Goal: Task Accomplishment & Management: Use online tool/utility

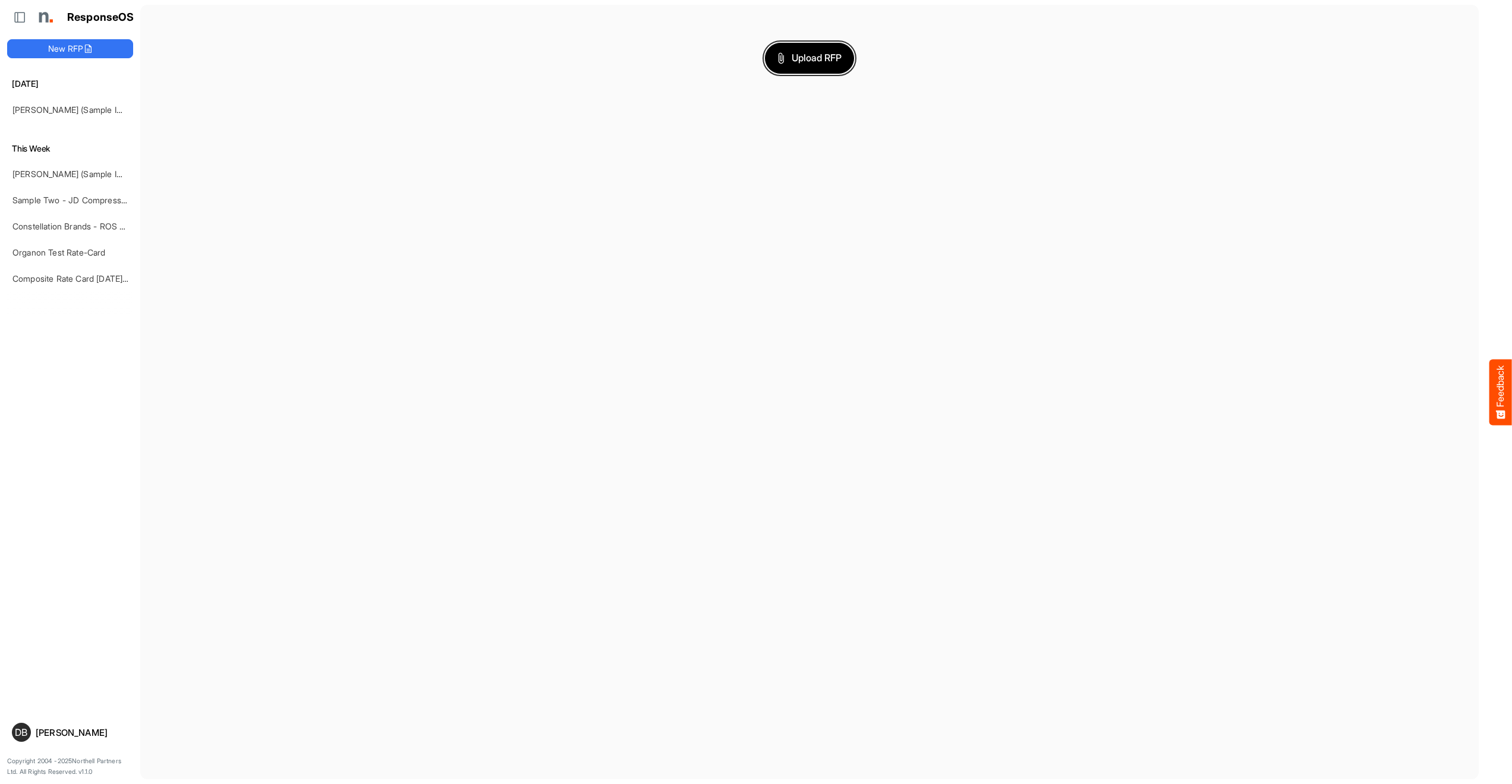
click at [820, 56] on span "Upload RFP" at bounding box center [809, 59] width 64 height 15
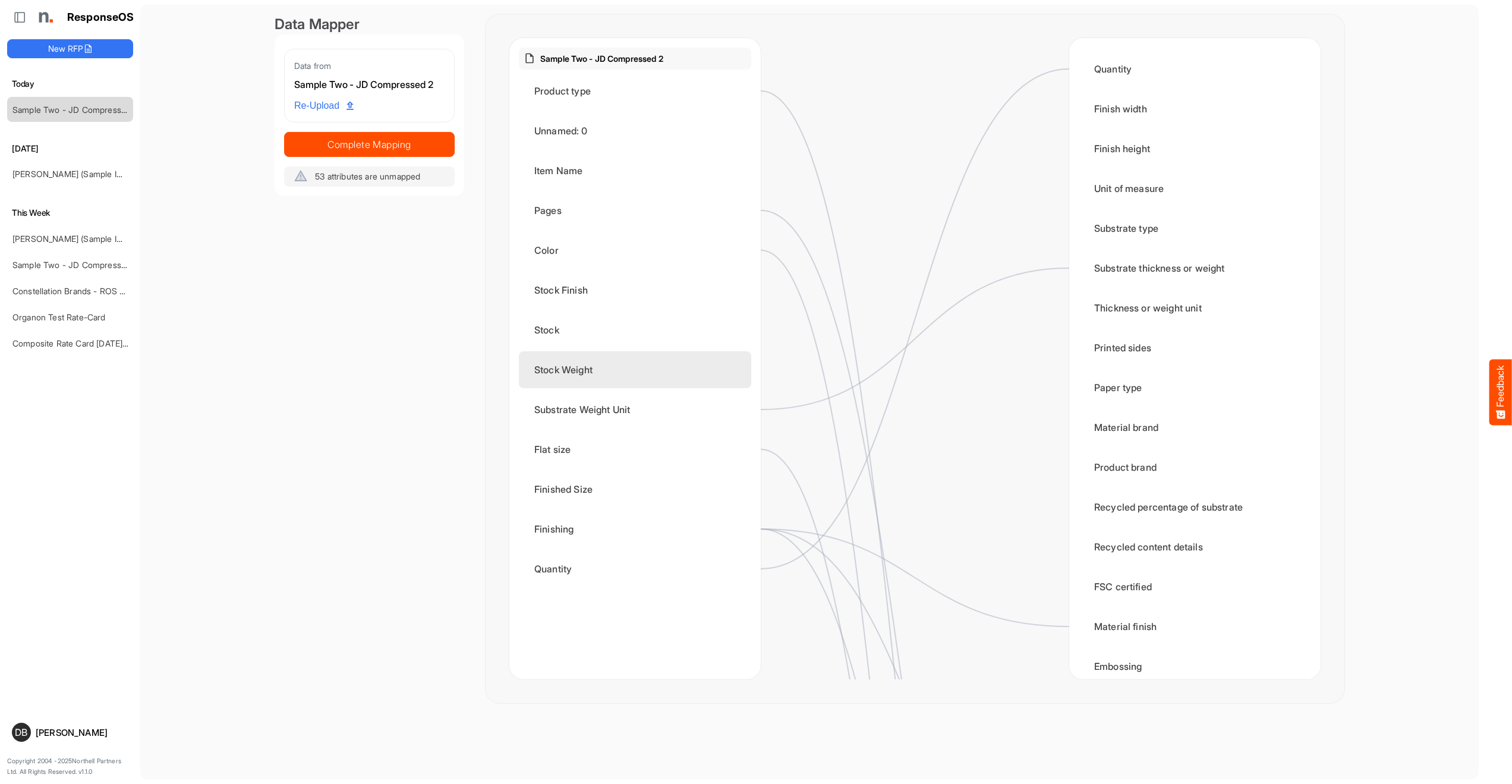
click at [665, 376] on div "Stock Weight" at bounding box center [635, 369] width 232 height 36
click at [748, 363] on div "Stock Weight" at bounding box center [635, 369] width 232 height 36
click at [753, 370] on circle at bounding box center [751, 369] width 14 height 14
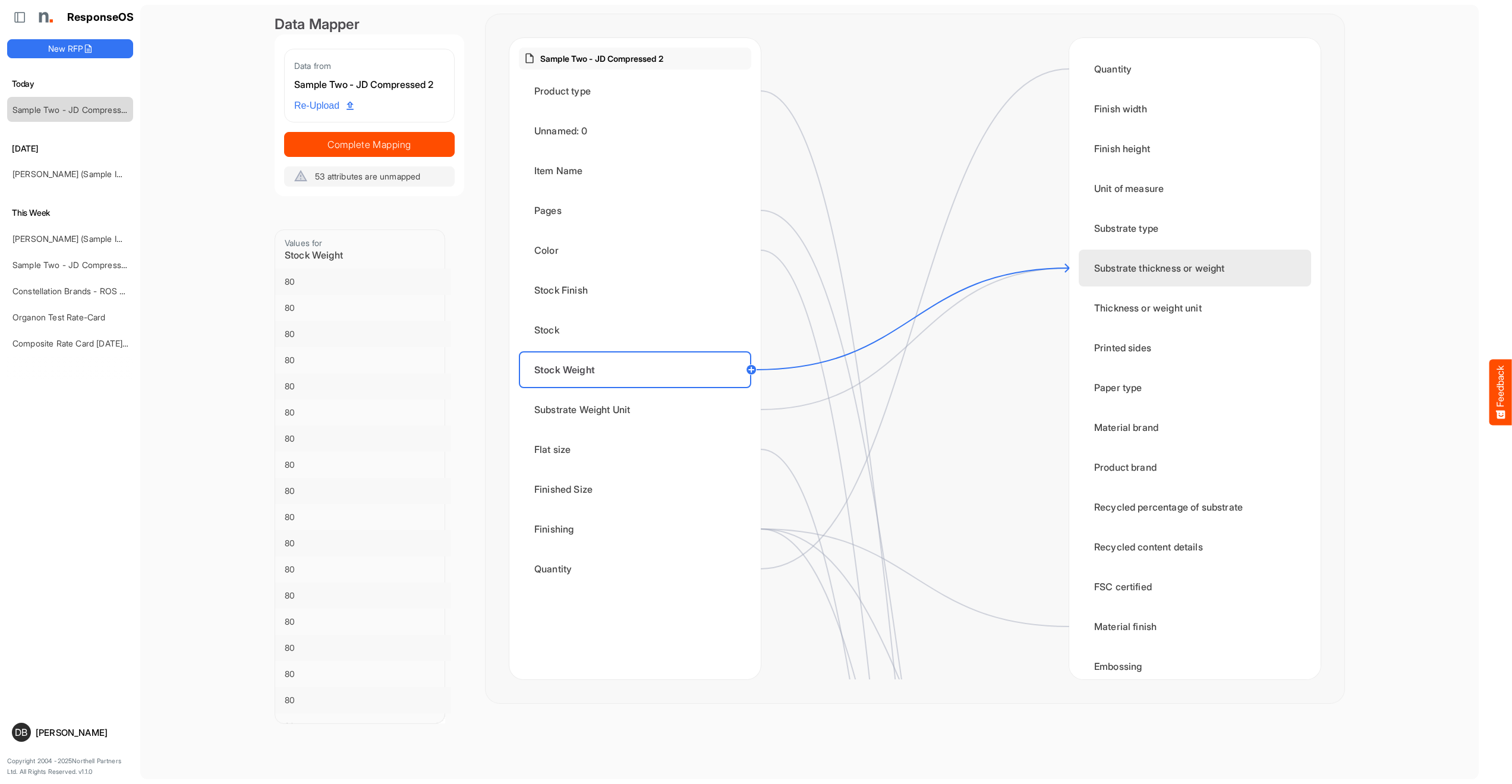
click at [1145, 275] on div "Substrate thickness or weight" at bounding box center [1195, 267] width 232 height 36
click at [745, 404] on div "Substrate Weight Unit" at bounding box center [635, 409] width 232 height 36
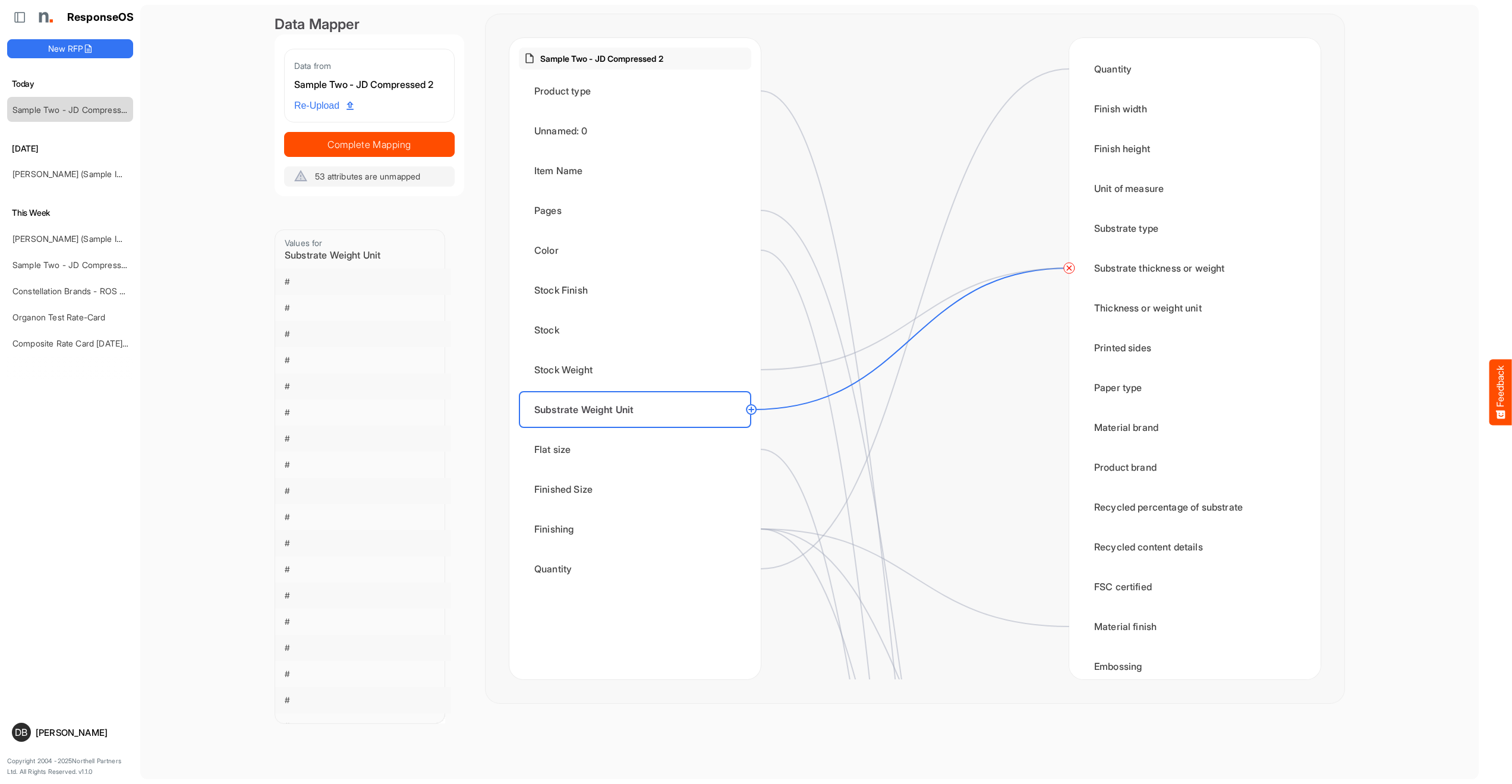
click at [755, 410] on circle at bounding box center [751, 409] width 14 height 14
click at [1140, 305] on div "Thickness or weight unit" at bounding box center [1195, 307] width 232 height 36
click at [997, 445] on div at bounding box center [914, 359] width 308 height 641
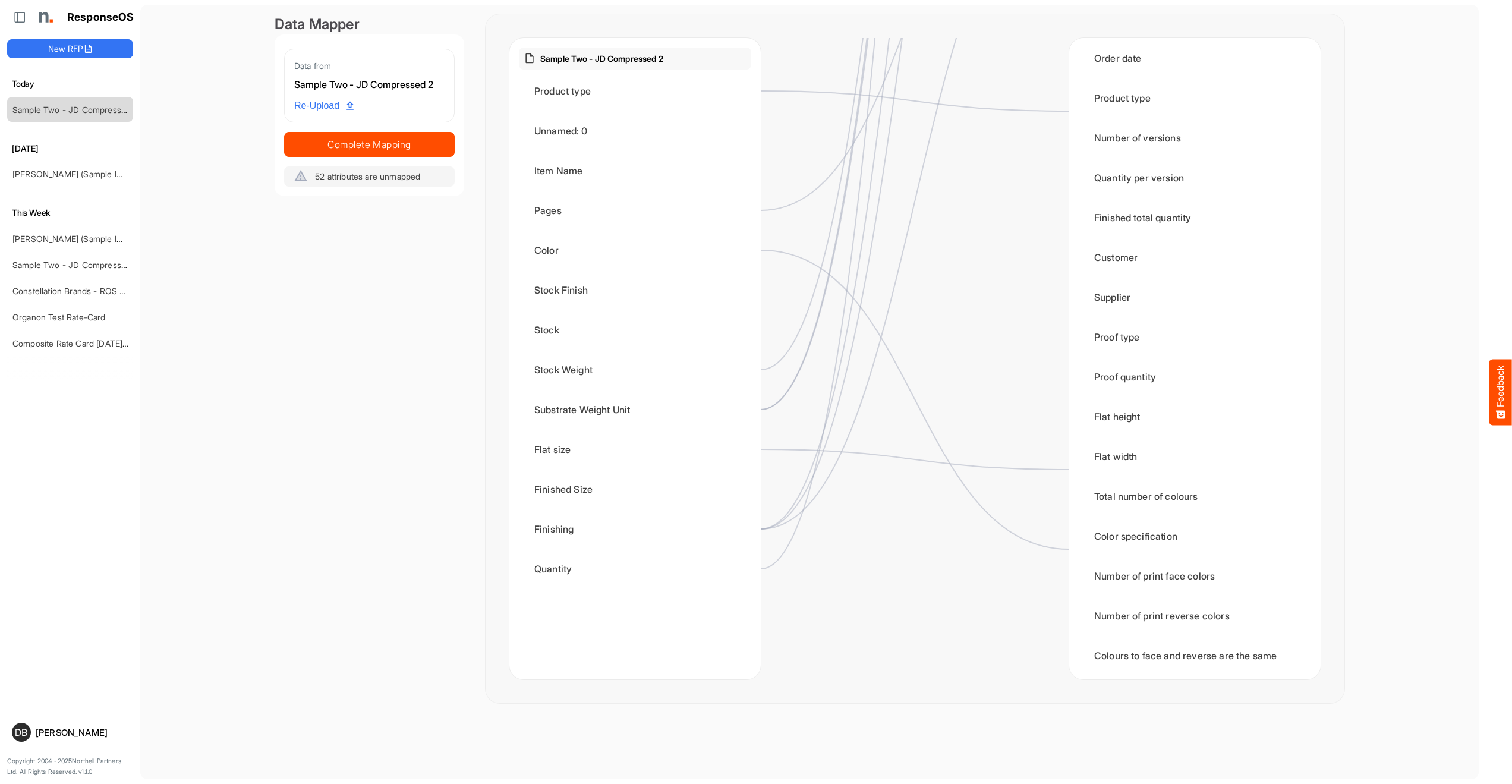
scroll to position [1578, 0]
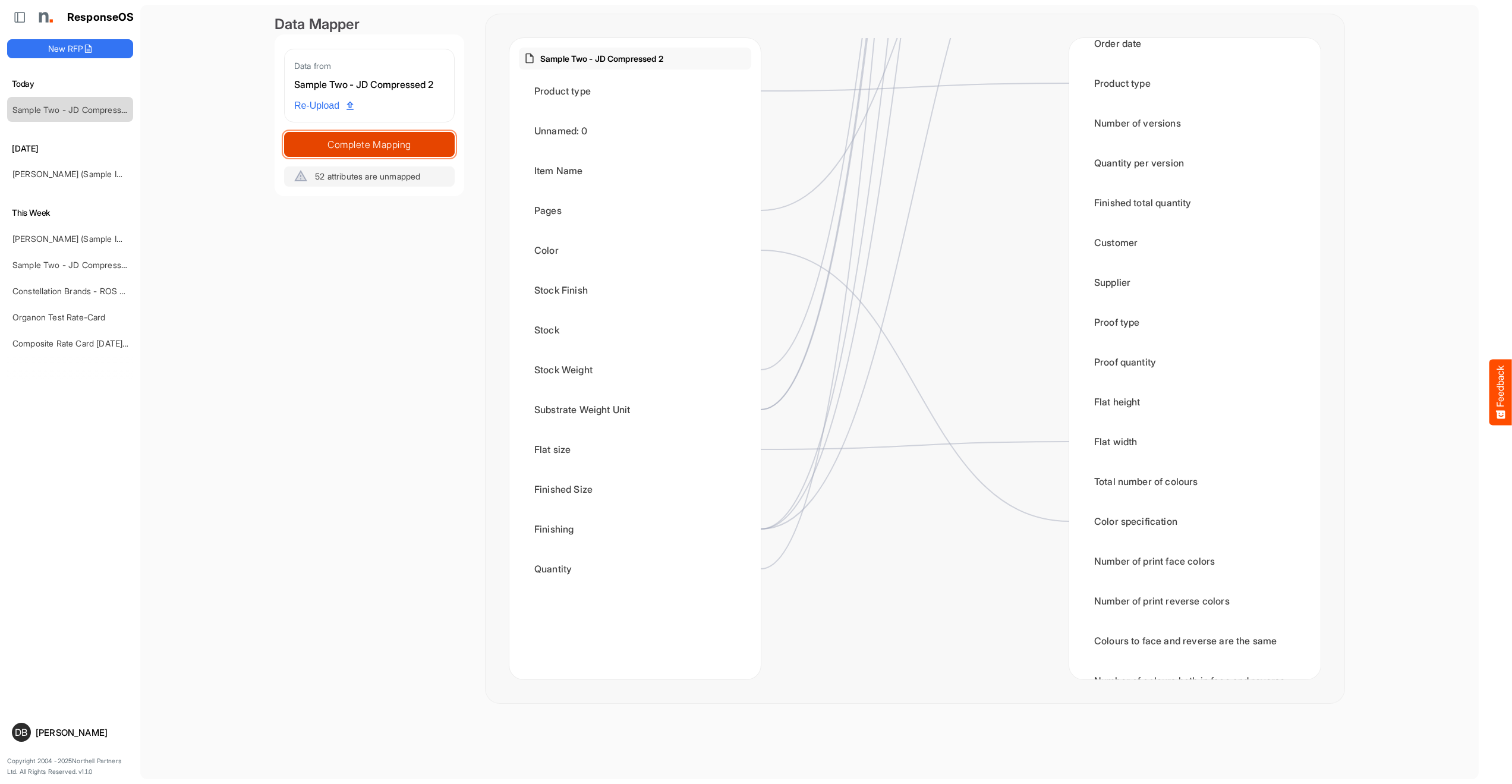
click at [417, 143] on span "Complete Mapping" at bounding box center [369, 144] width 170 height 17
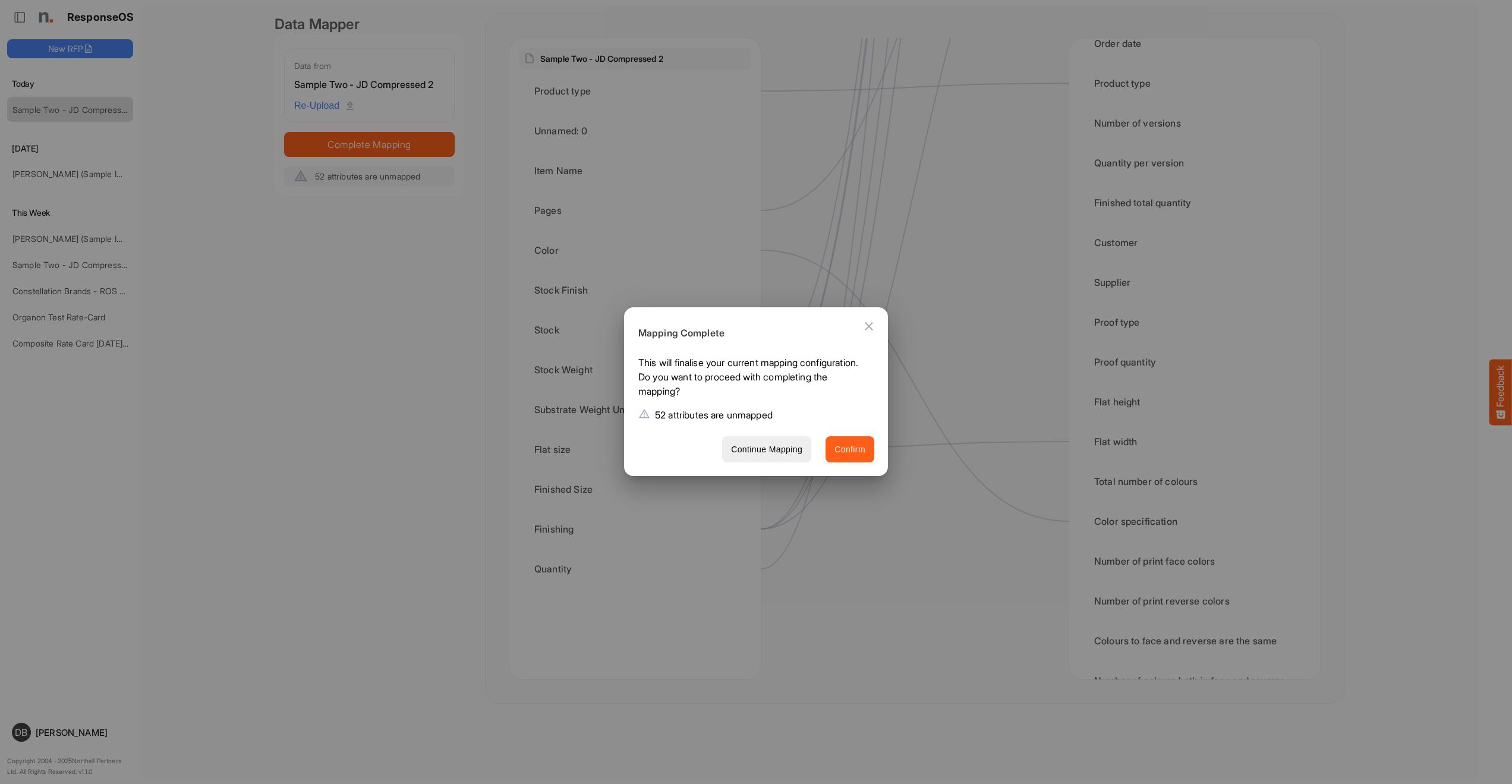
click at [852, 450] on span "Confirm" at bounding box center [849, 450] width 31 height 15
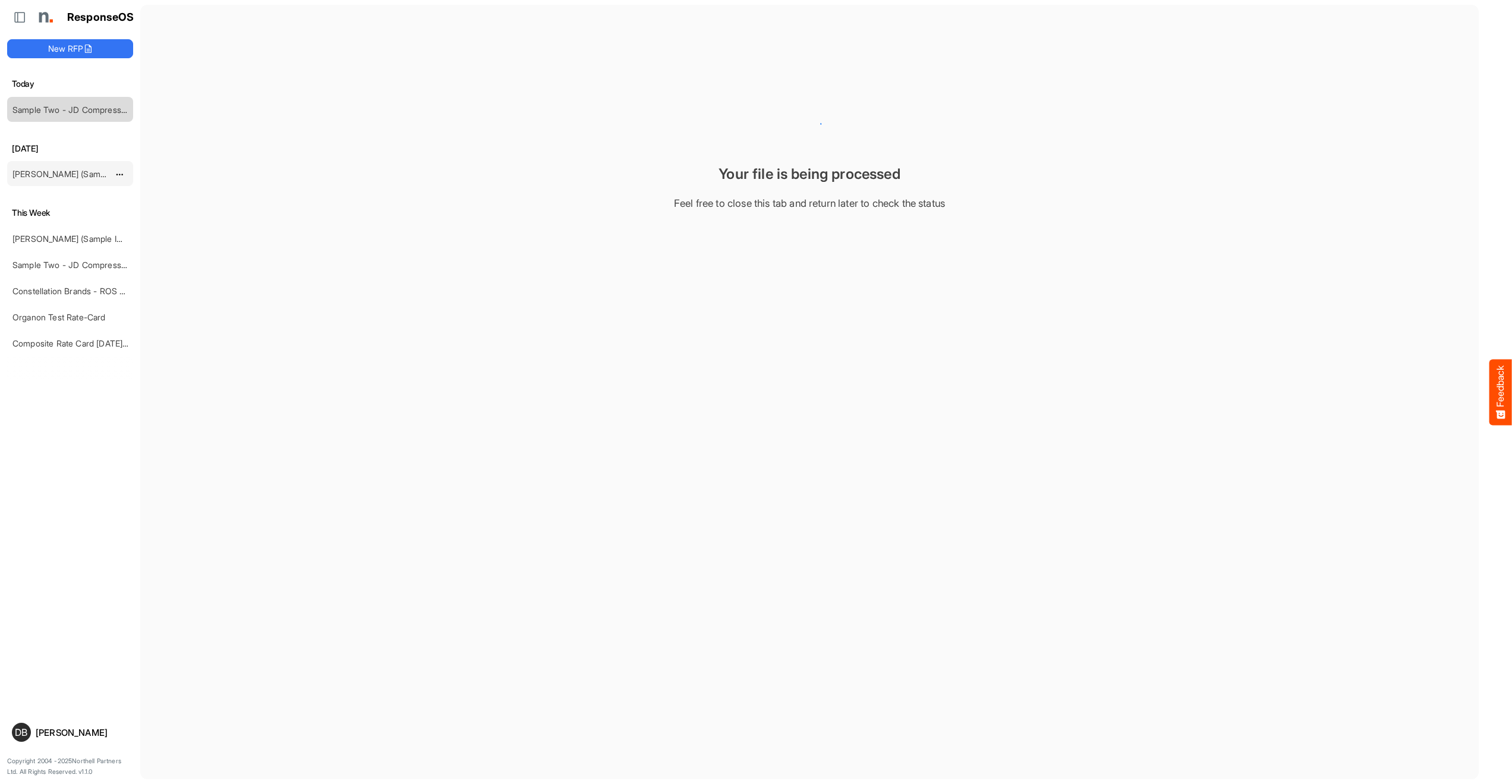
click at [59, 183] on div "[PERSON_NAME] (Sample Import) [DATE] - Flyer - Short" at bounding box center [60, 174] width 106 height 24
click at [59, 169] on link "[PERSON_NAME] (Sample Import) [DATE] - Flyer - Short" at bounding box center [120, 174] width 214 height 10
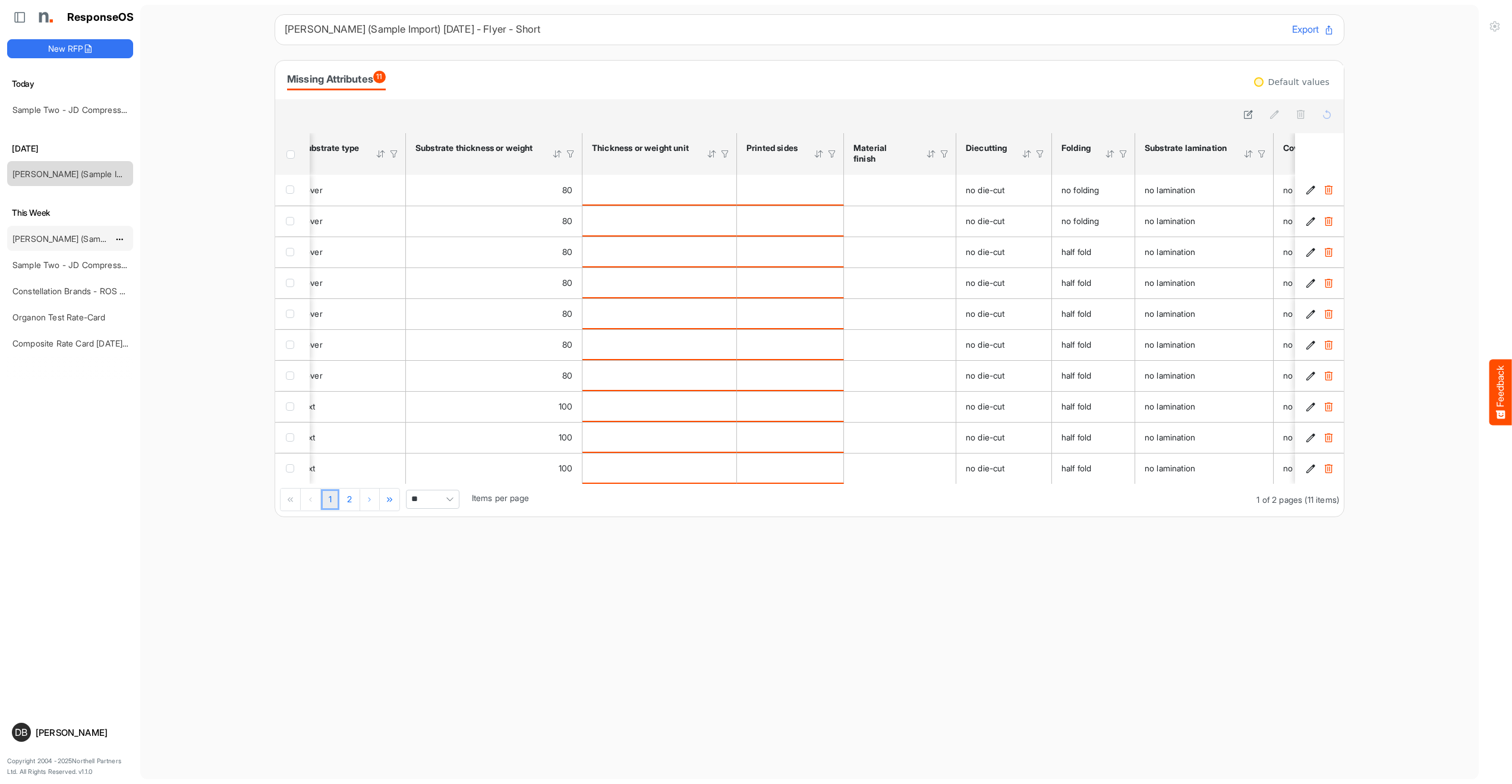
click at [74, 227] on div "[PERSON_NAME] (Sample Import) [DATE] - Flyer" at bounding box center [60, 238] width 106 height 24
click at [70, 237] on link "[PERSON_NAME] (Sample Import) [DATE] - Flyer" at bounding box center [105, 238] width 185 height 10
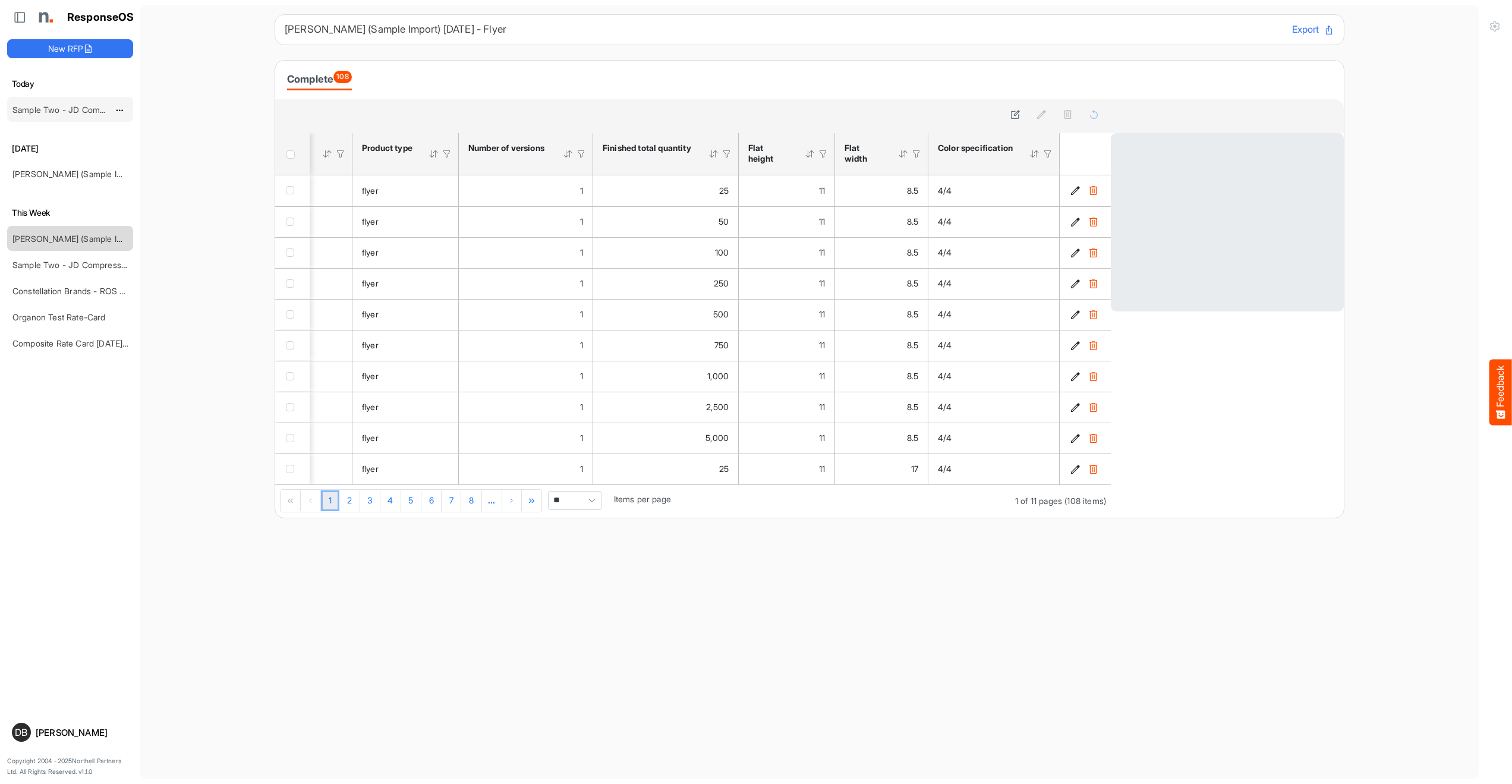
click at [78, 112] on link "Sample Two - JD Compressed 2" at bounding box center [76, 109] width 126 height 10
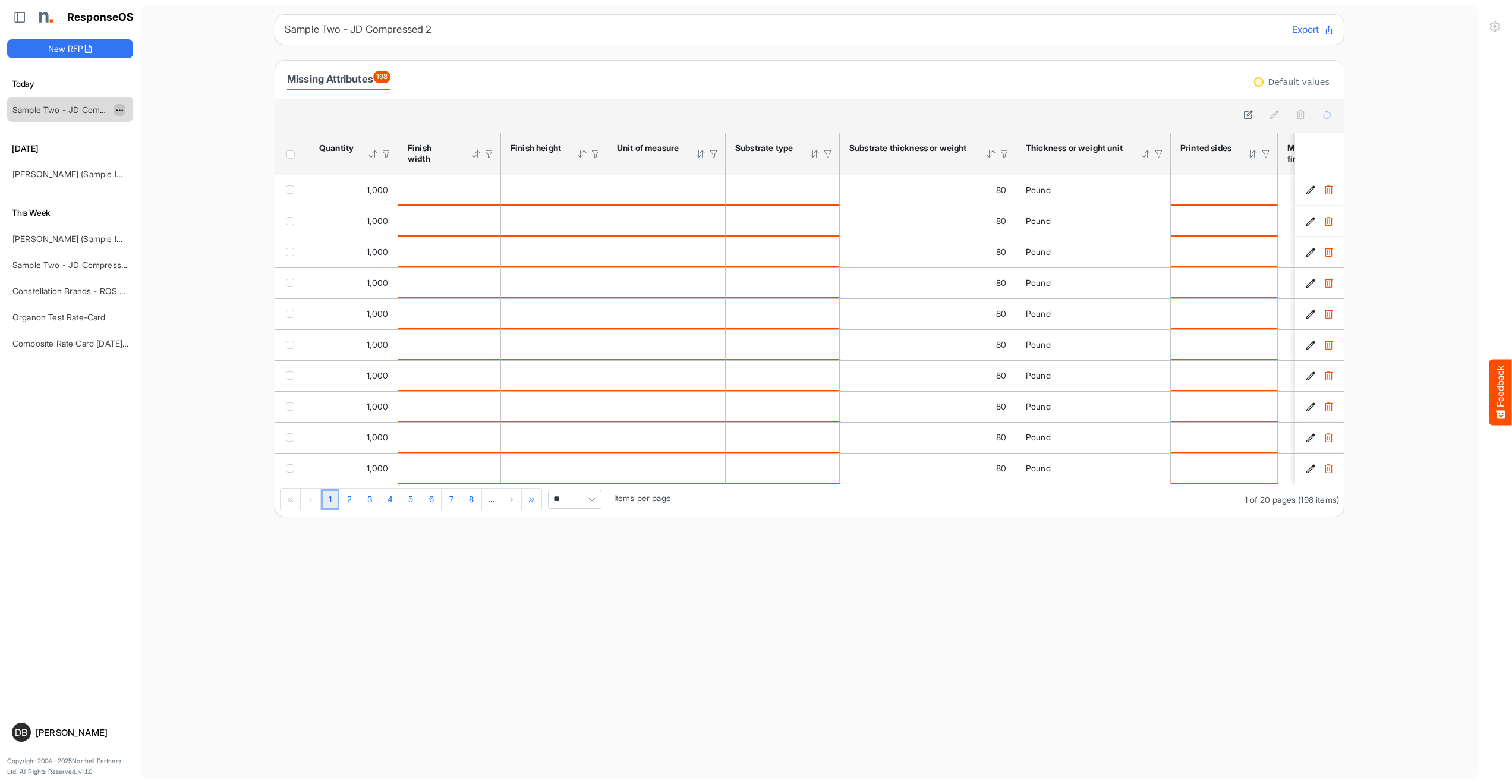
click at [120, 109] on span "dropdownbutton" at bounding box center [118, 110] width 6 height 8
click at [155, 143] on li "Delete" at bounding box center [149, 146] width 71 height 18
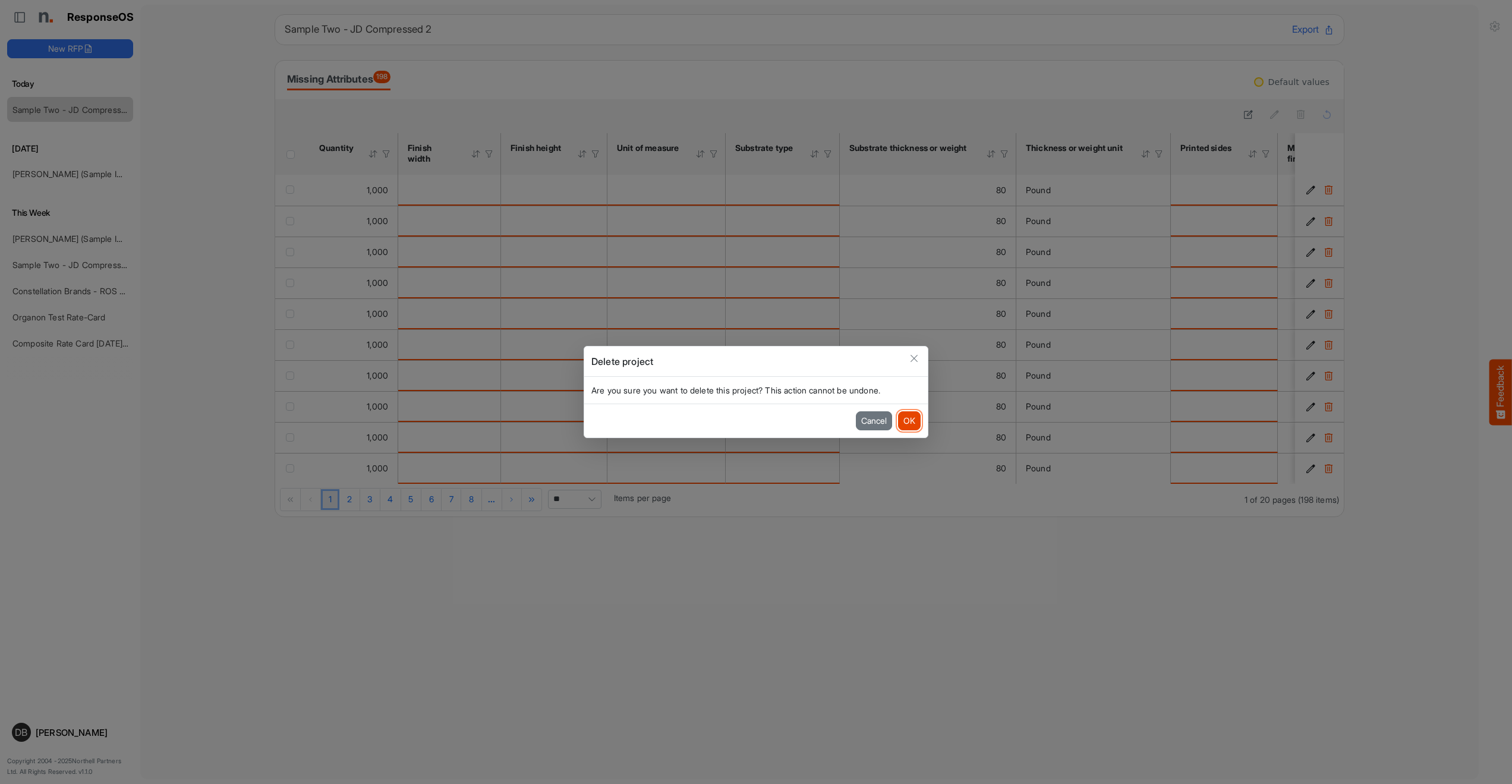
click at [911, 426] on button "OK" at bounding box center [909, 421] width 23 height 19
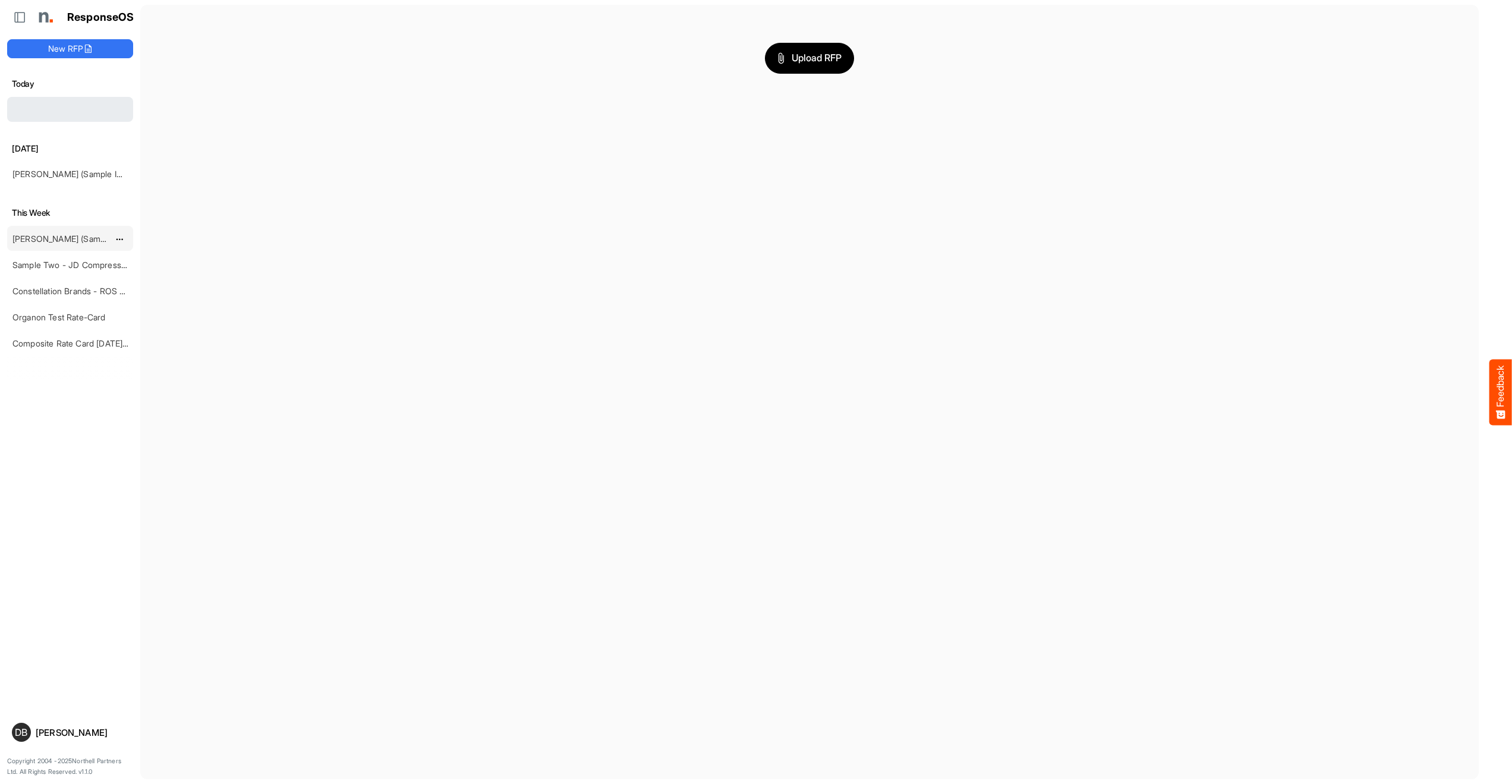
click at [70, 237] on link "[PERSON_NAME] (Sample Import) [DATE] - Flyer" at bounding box center [105, 238] width 185 height 10
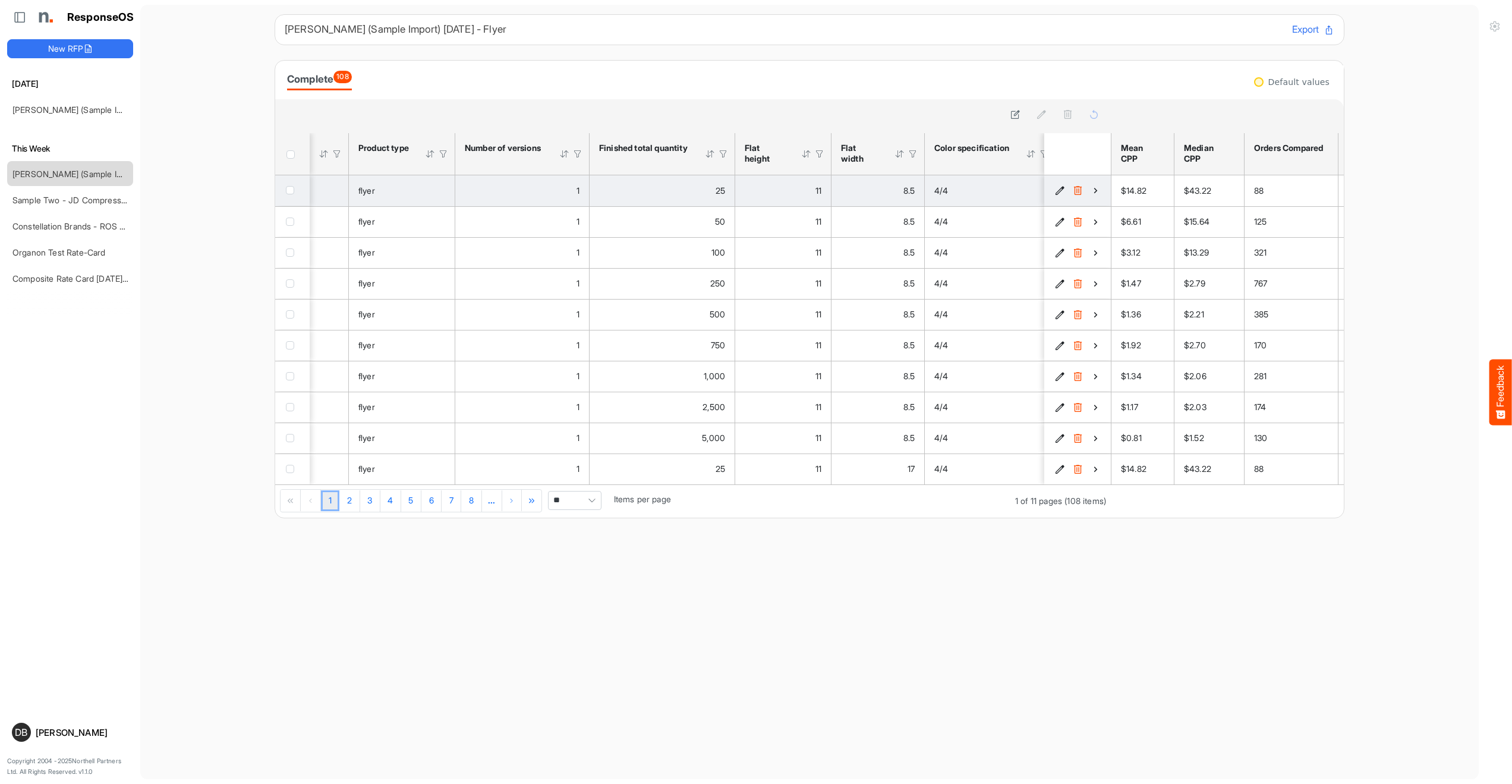
click at [1095, 192] on icon "ee99e20b-6771-4386-8356-35f1420a358f is template cell Column Header" at bounding box center [1095, 191] width 10 height 10
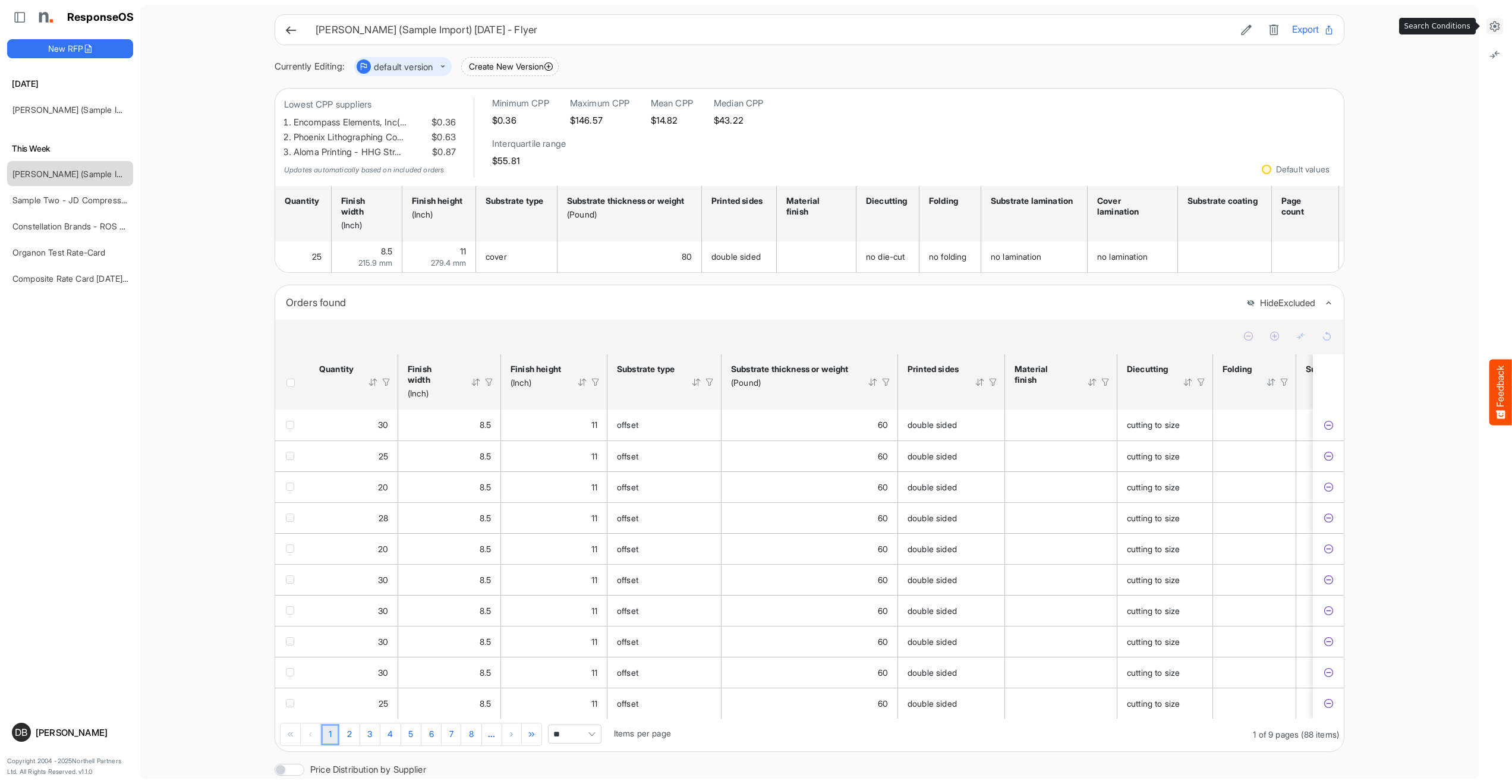
click at [1497, 25] on icon at bounding box center [1494, 26] width 12 height 12
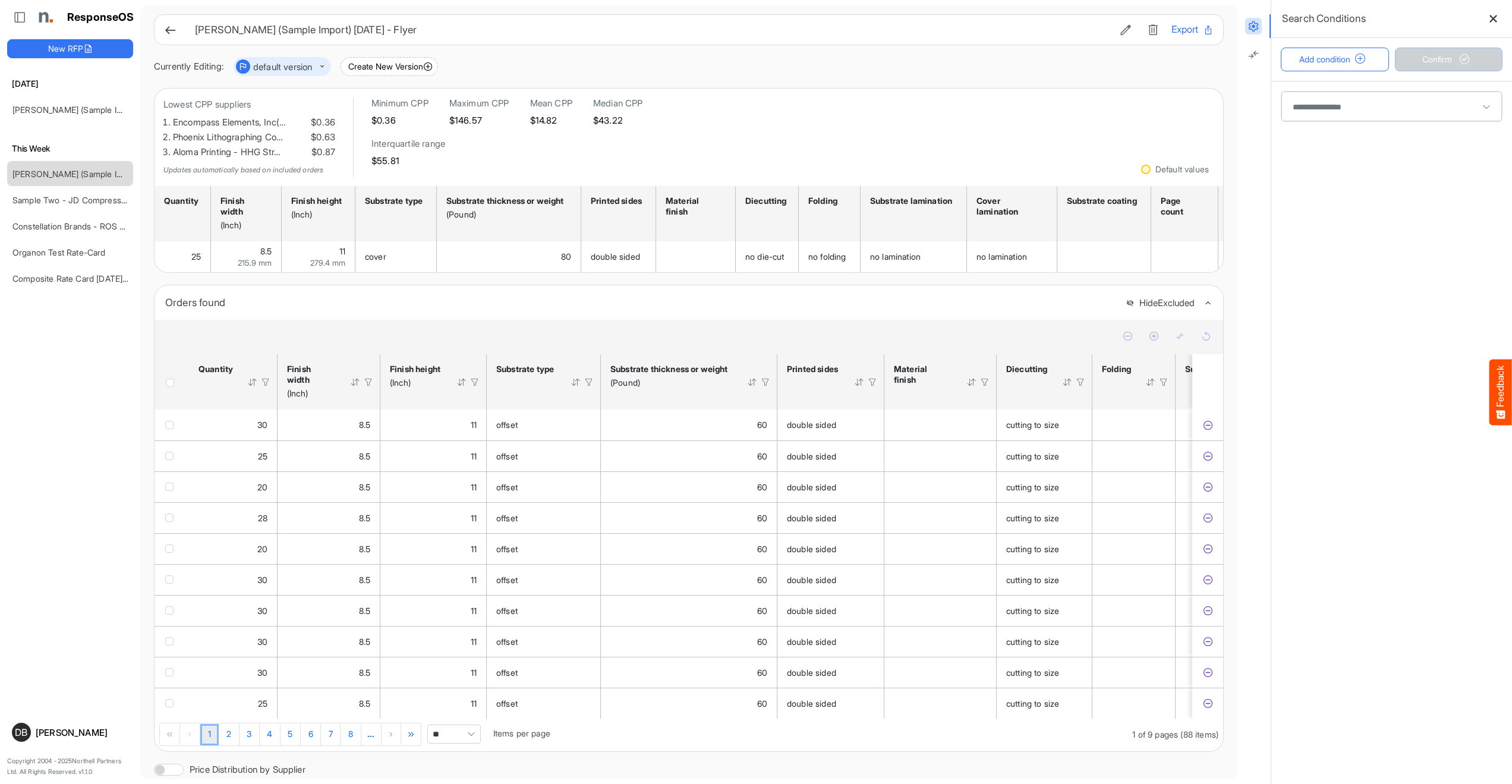
click at [1383, 94] on span at bounding box center [1392, 106] width 221 height 30
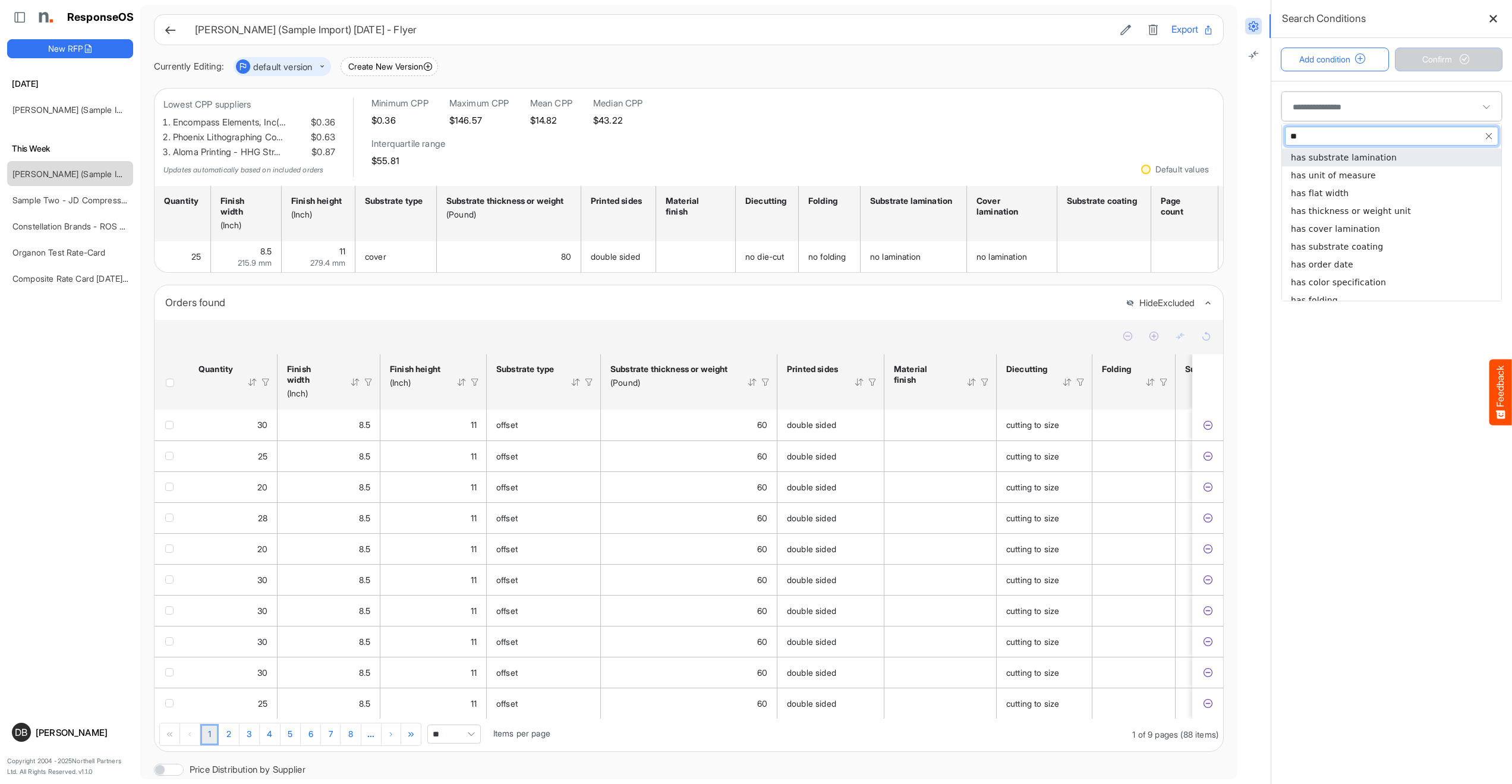
type input "*"
click at [1364, 257] on span "has substrate thickness or weight" at bounding box center [1362, 259] width 143 height 9
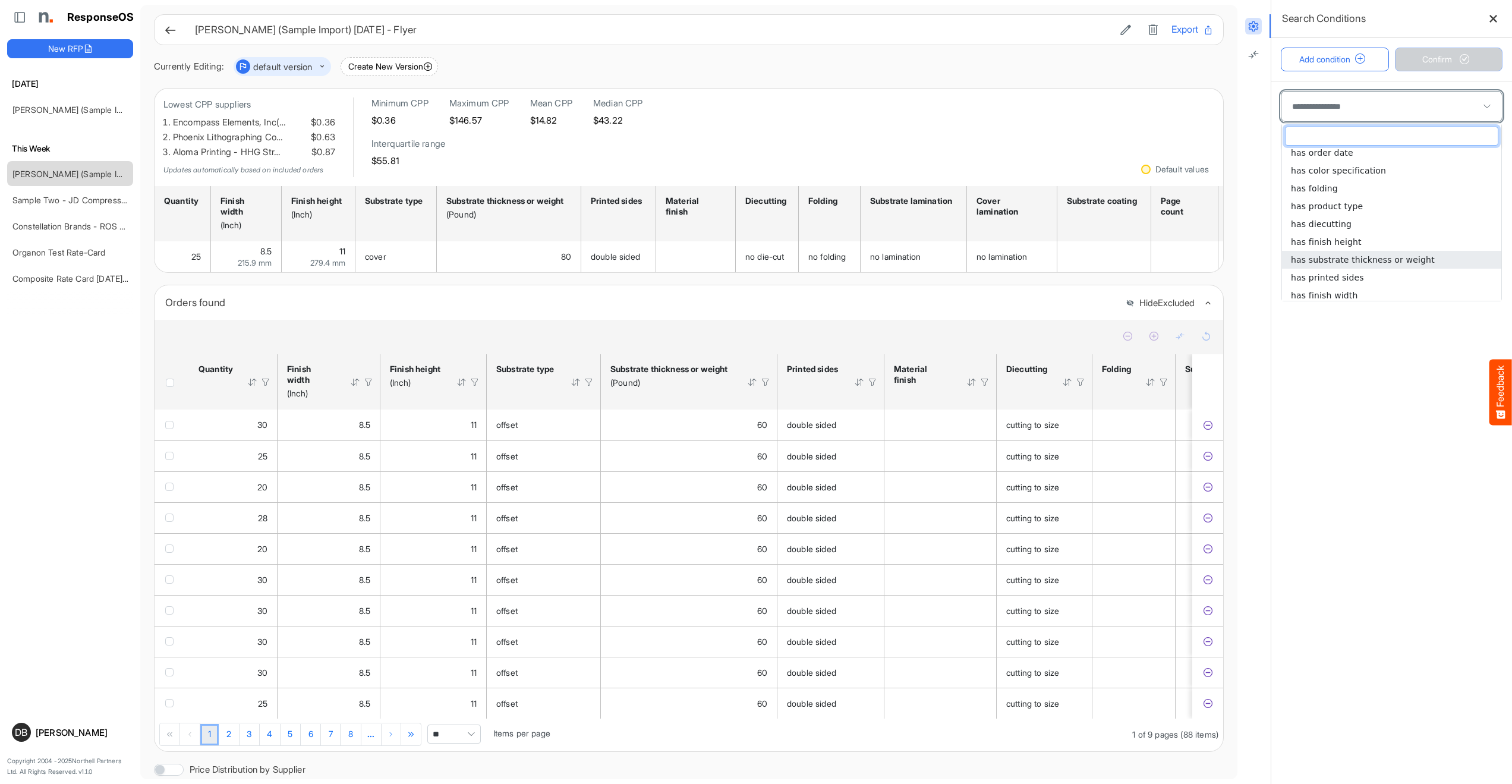
type input "**********"
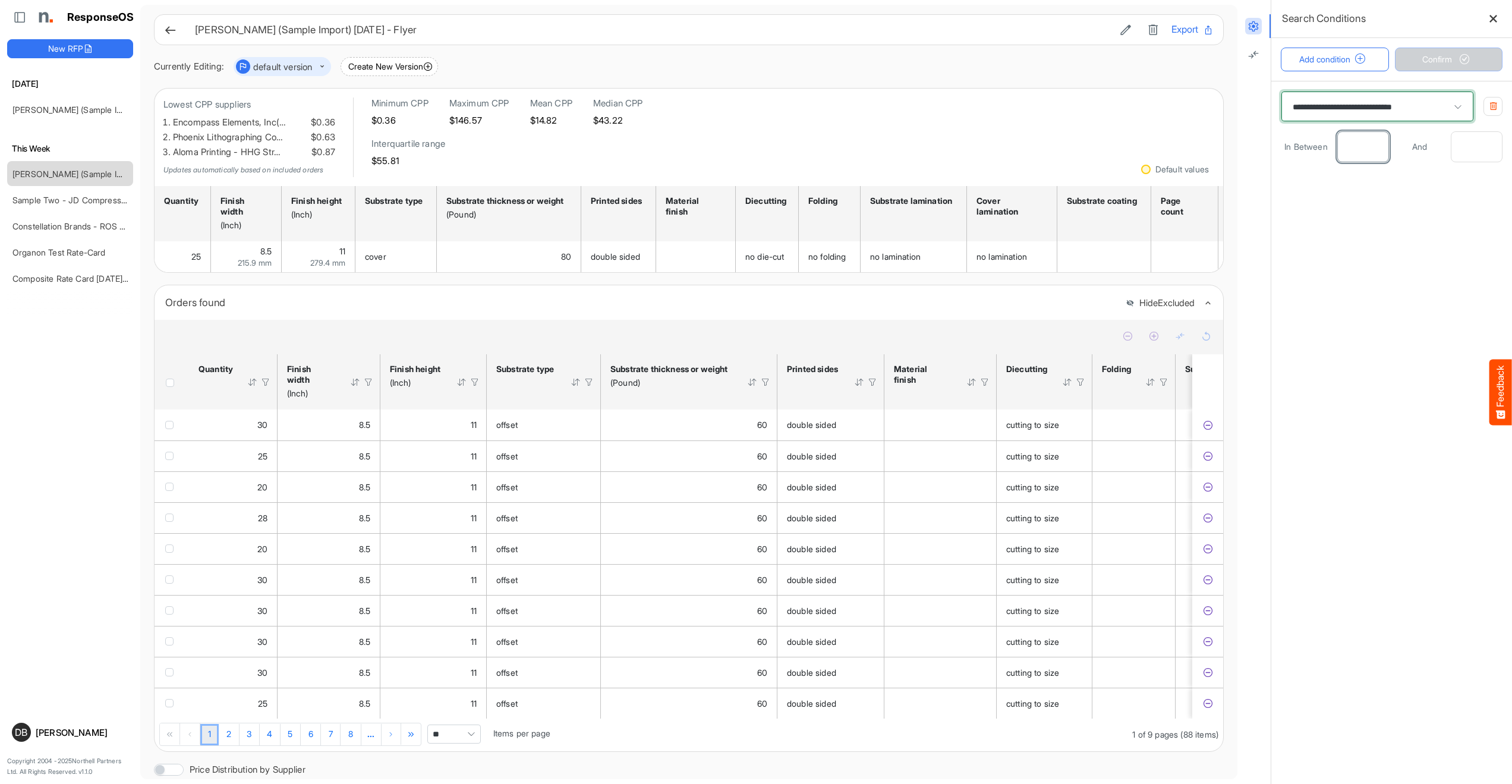
click at [1352, 148] on input "number" at bounding box center [1364, 146] width 51 height 30
type input "**"
click at [1441, 57] on span "Confirm" at bounding box center [1448, 59] width 53 height 13
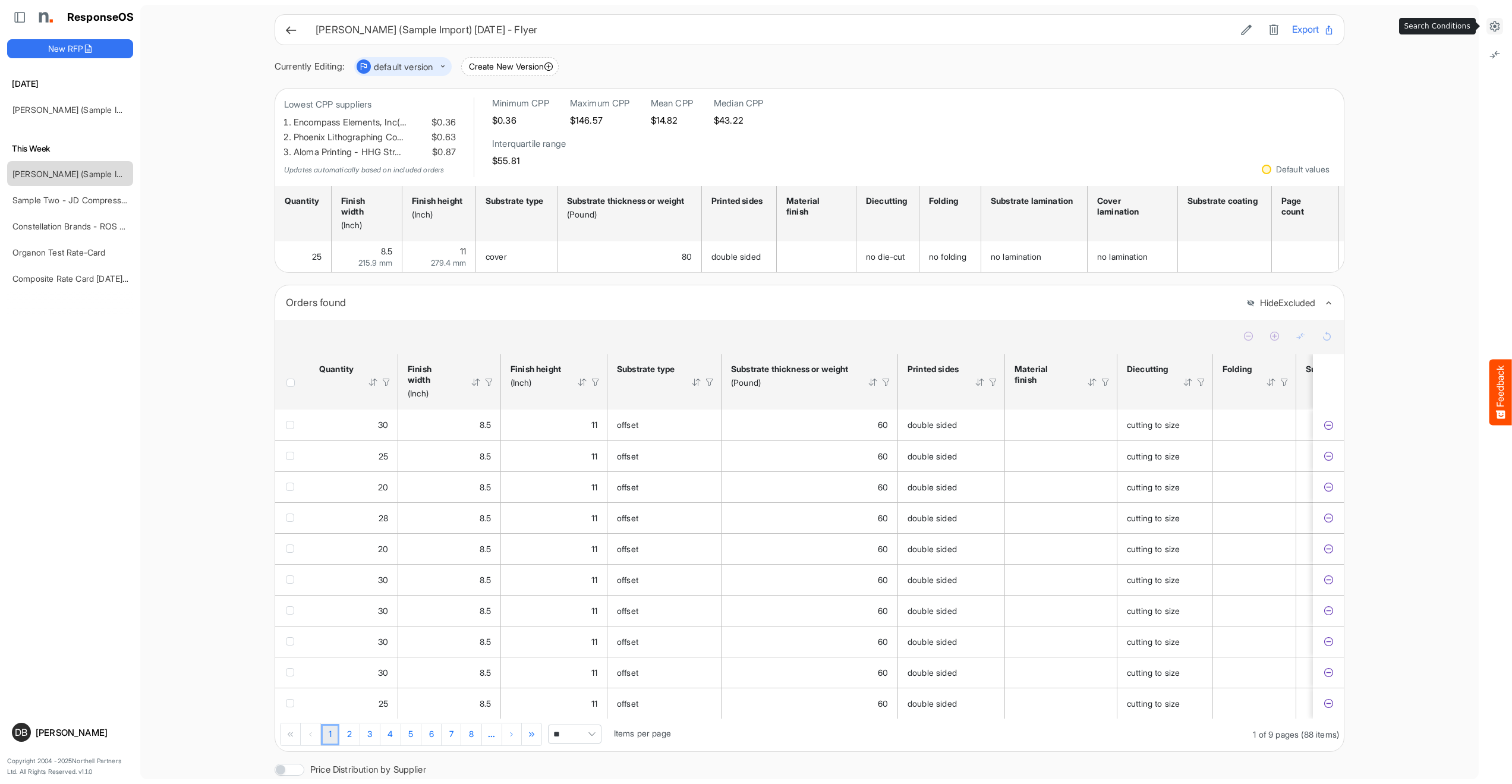
click at [1497, 29] on icon at bounding box center [1494, 26] width 12 height 12
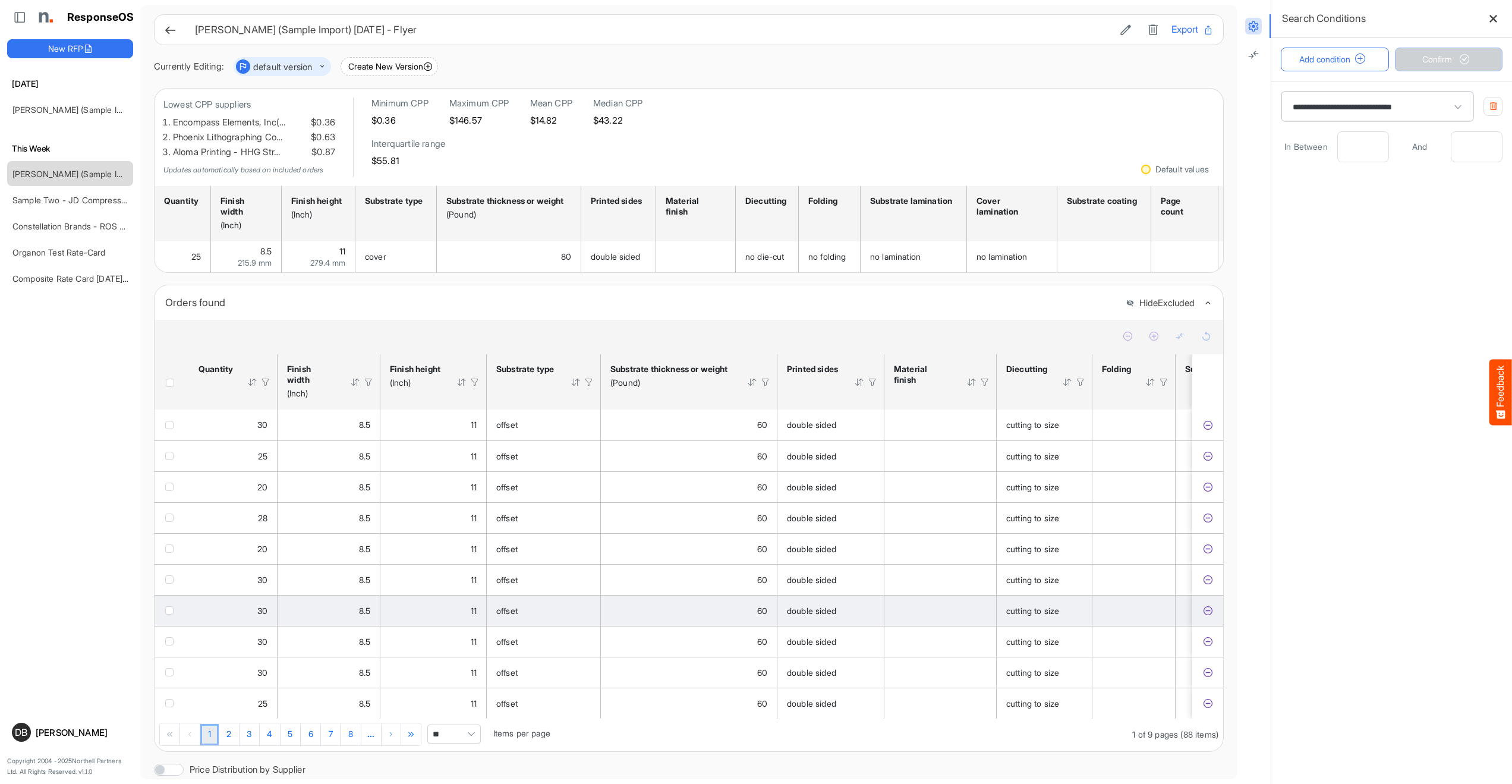
scroll to position [0, 0]
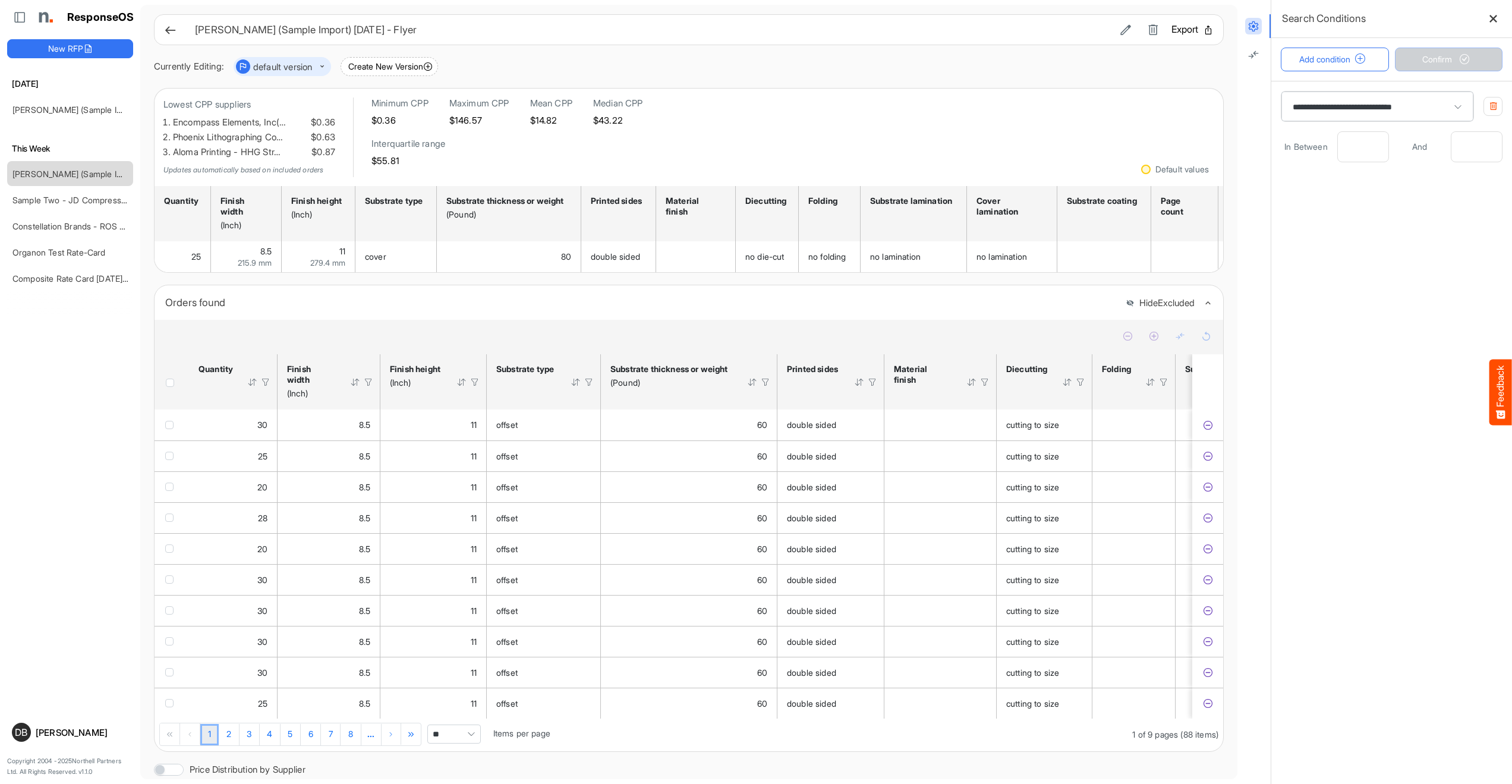
click at [1186, 32] on button "Export" at bounding box center [1192, 30] width 42 height 15
